Goal: Information Seeking & Learning: Check status

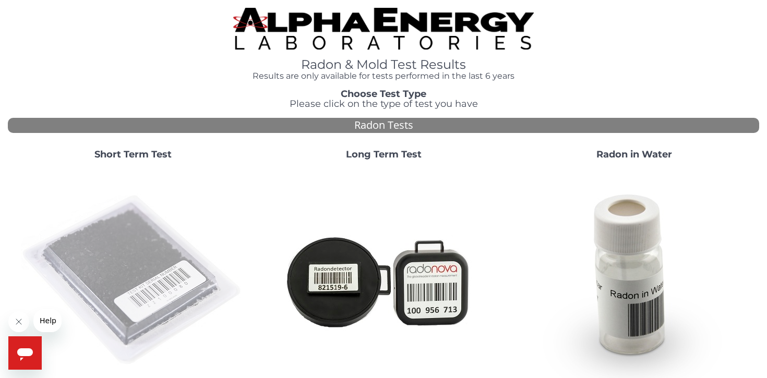
click at [128, 246] on img at bounding box center [133, 280] width 224 height 224
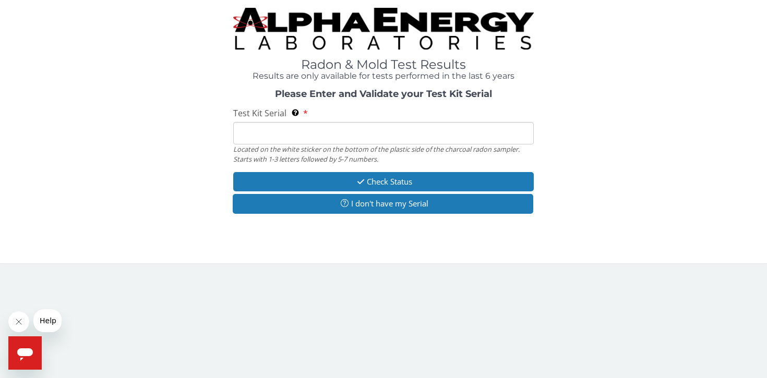
click at [267, 131] on input "Test Kit Serial Located on the white sticker on the bottom of the plastic side …" at bounding box center [383, 133] width 300 height 22
click at [292, 138] on input "Test Kit Serial Located on the white sticker on the bottom of the plastic side …" at bounding box center [383, 133] width 300 height 22
paste input "FE465086"
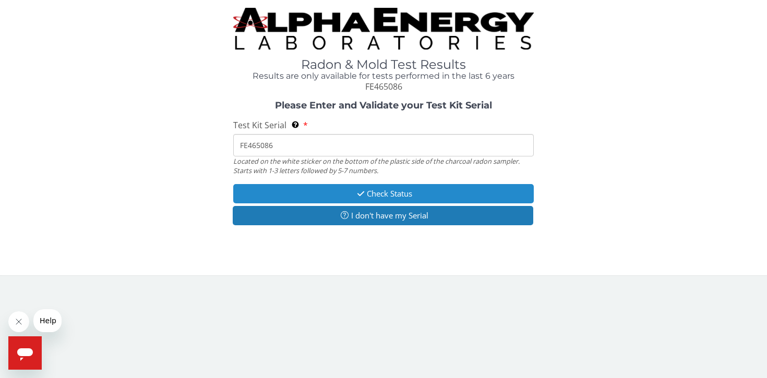
type input "FE465086"
click at [381, 191] on button "Check Status" at bounding box center [383, 193] width 300 height 19
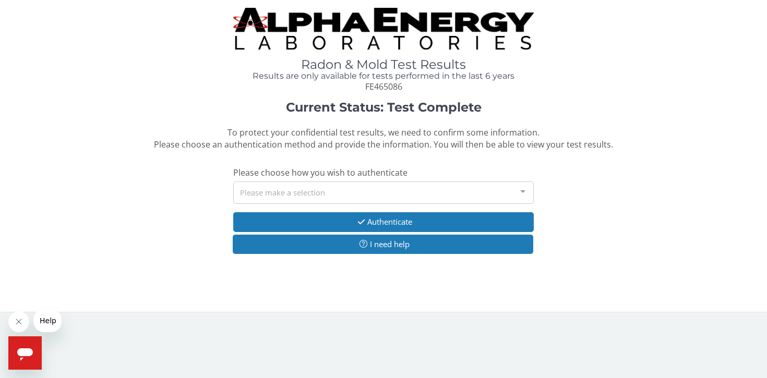
click at [306, 193] on div "Please make a selection" at bounding box center [383, 192] width 300 height 22
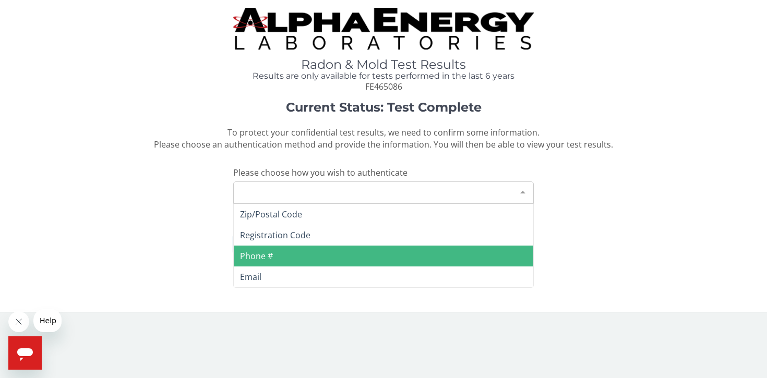
click at [258, 254] on span "Phone #" at bounding box center [256, 255] width 33 height 11
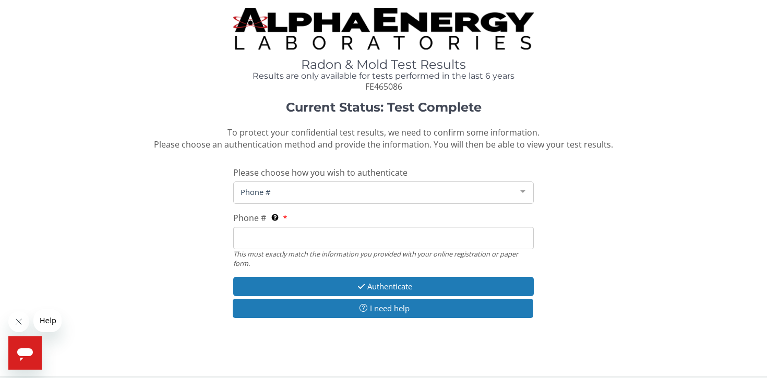
click at [264, 235] on input "Phone # This must exactly match the information you provided with your online r…" at bounding box center [383, 238] width 300 height 22
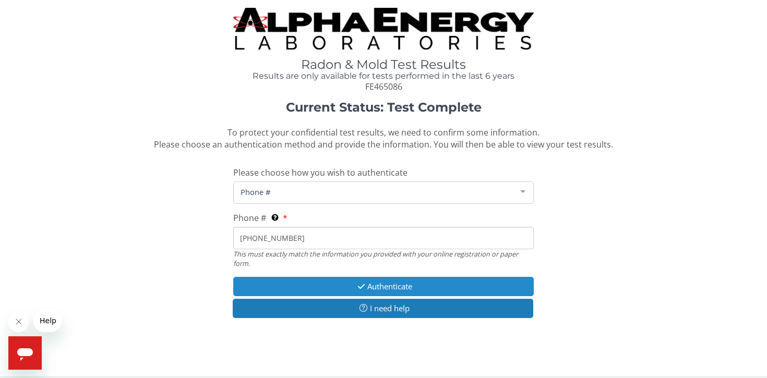
type input "[PHONE_NUMBER]"
click at [380, 288] on button "Authenticate" at bounding box center [383, 286] width 300 height 19
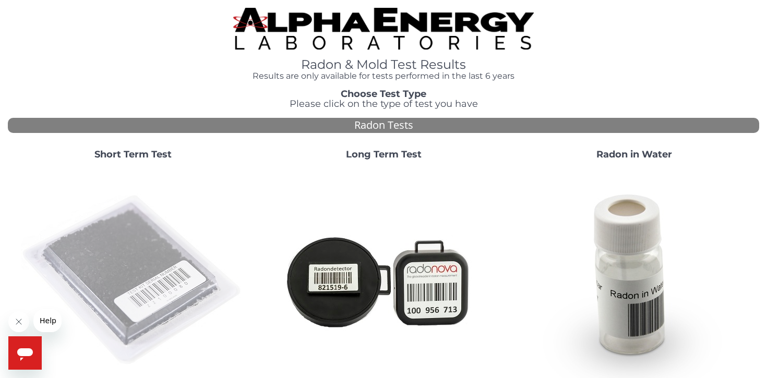
click at [123, 252] on img at bounding box center [133, 280] width 224 height 224
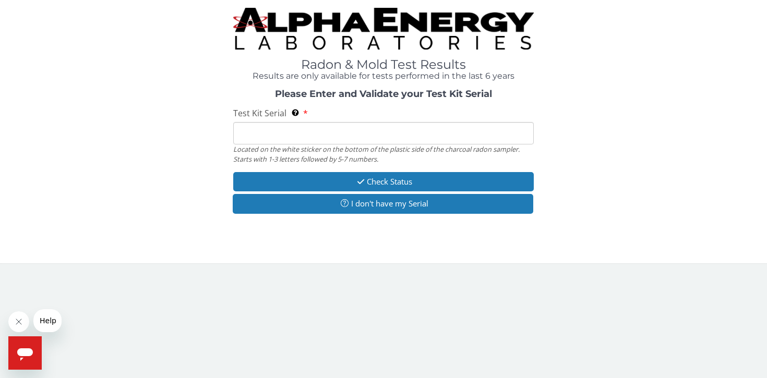
click at [263, 135] on input "Test Kit Serial Located on the white sticker on the bottom of the plastic side …" at bounding box center [383, 133] width 300 height 22
type input "FE465086"
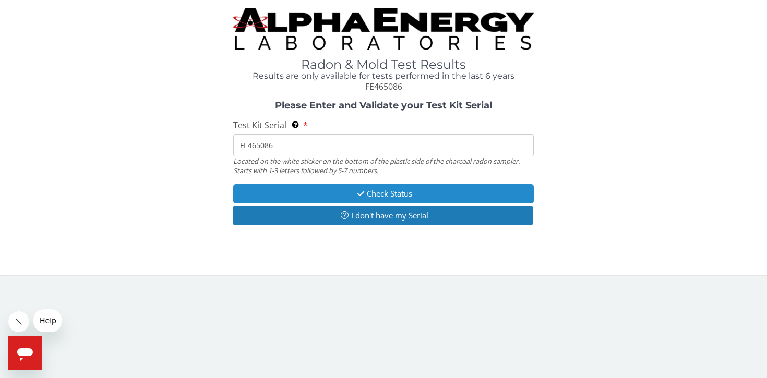
click at [367, 193] on button "Check Status" at bounding box center [383, 193] width 300 height 19
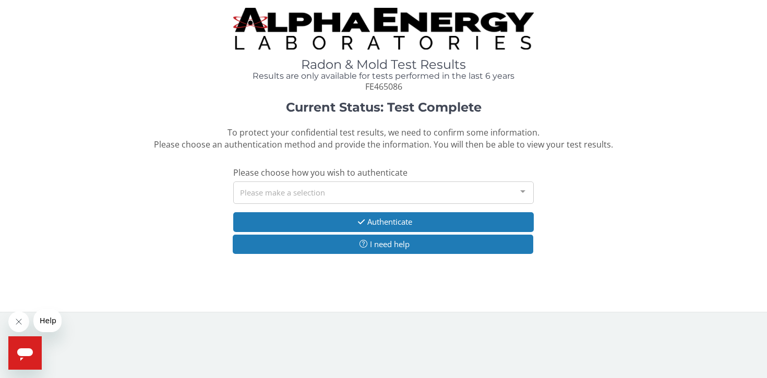
click at [266, 194] on div "Please make a selection" at bounding box center [383, 192] width 300 height 22
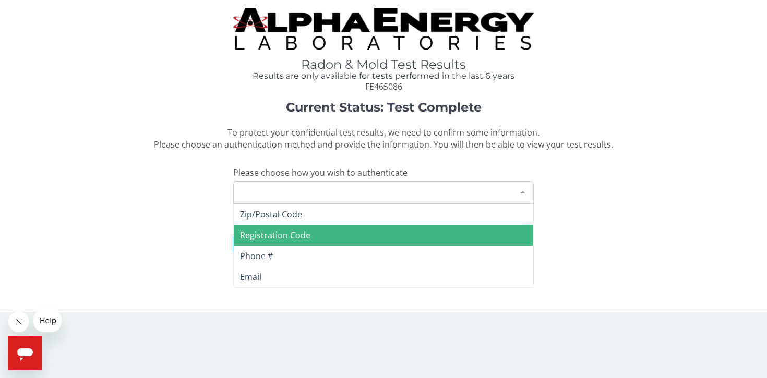
click at [269, 234] on span "Registration Code" at bounding box center [275, 234] width 70 height 11
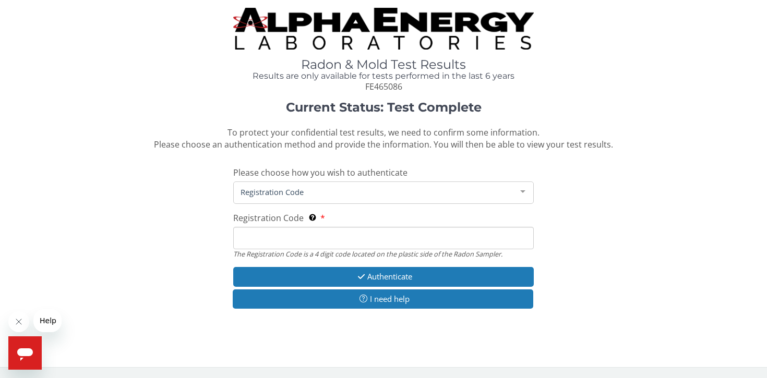
click at [326, 186] on div "Registration Code" at bounding box center [383, 192] width 300 height 22
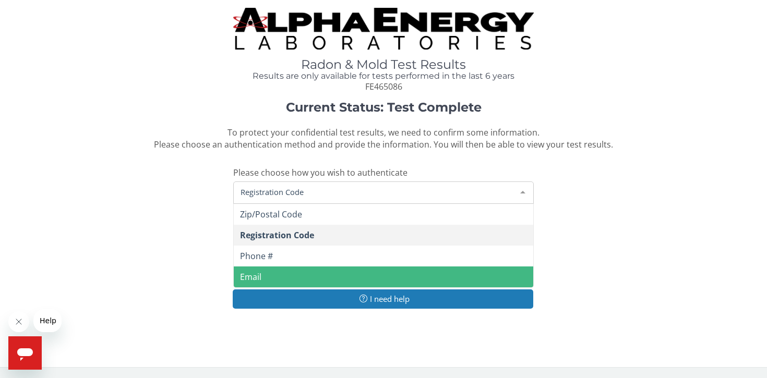
click at [253, 273] on span "Email" at bounding box center [250, 276] width 21 height 11
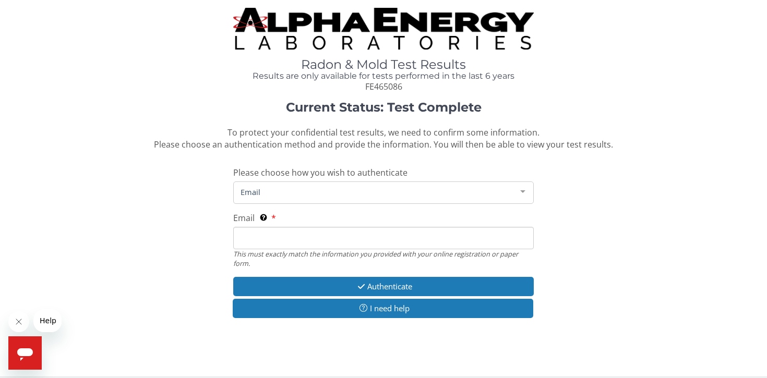
click at [258, 240] on input "Email This must exactly match the information you provided with your online reg…" at bounding box center [383, 238] width 300 height 22
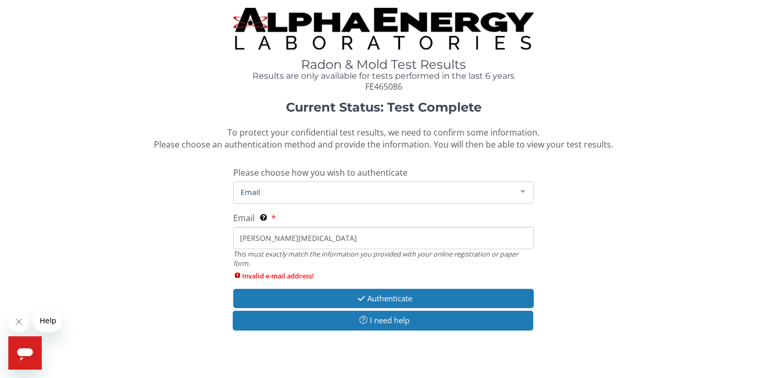
type input "[PERSON_NAME][EMAIL_ADDRESS][PERSON_NAME][DOMAIN_NAME]"
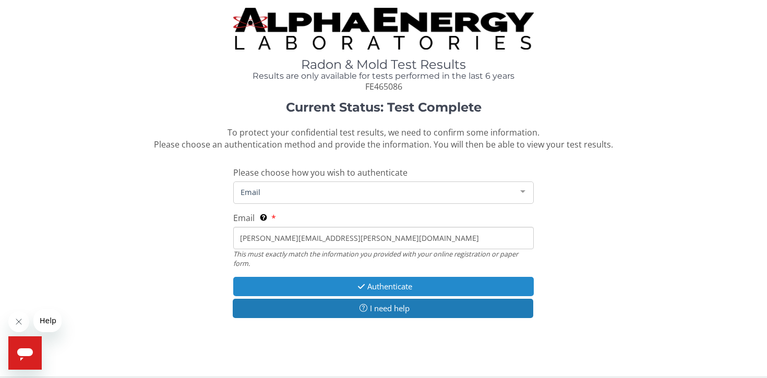
click at [365, 287] on button "Authenticate" at bounding box center [383, 286] width 300 height 19
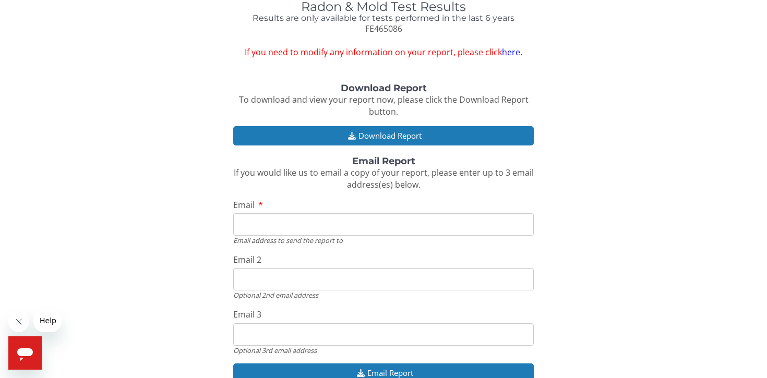
scroll to position [51, 0]
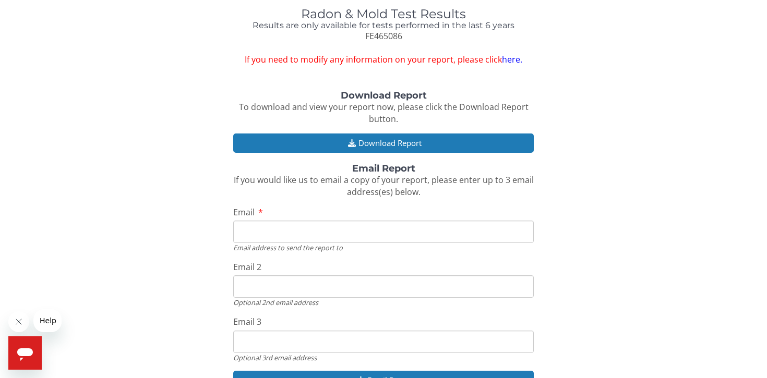
click at [256, 233] on input "Email" at bounding box center [383, 232] width 300 height 22
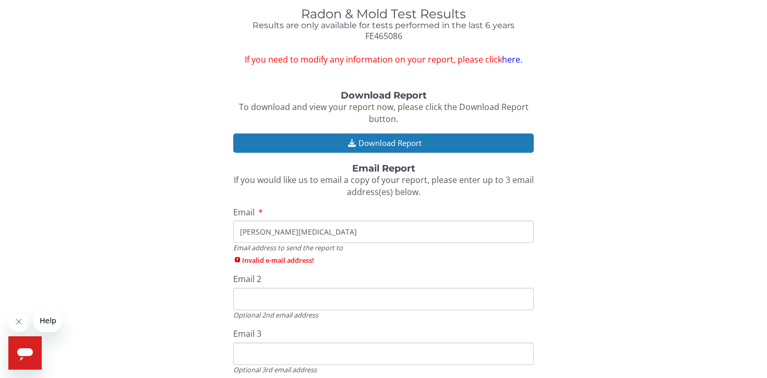
type input "[PERSON_NAME][EMAIL_ADDRESS][PERSON_NAME][DOMAIN_NAME]"
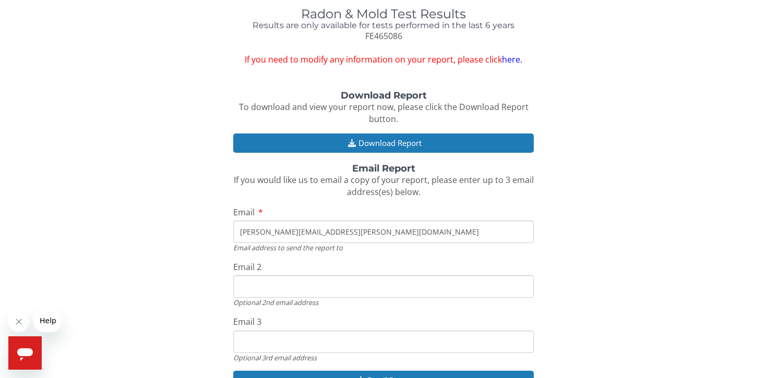
scroll to position [115, 0]
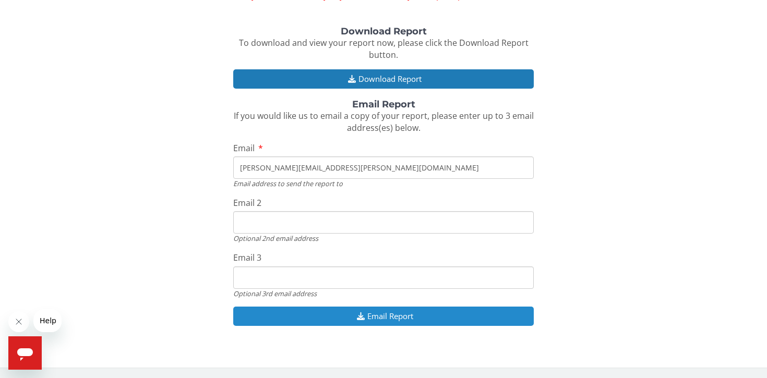
click at [394, 315] on button "Email Report" at bounding box center [383, 316] width 300 height 19
